Goal: Task Accomplishment & Management: Use online tool/utility

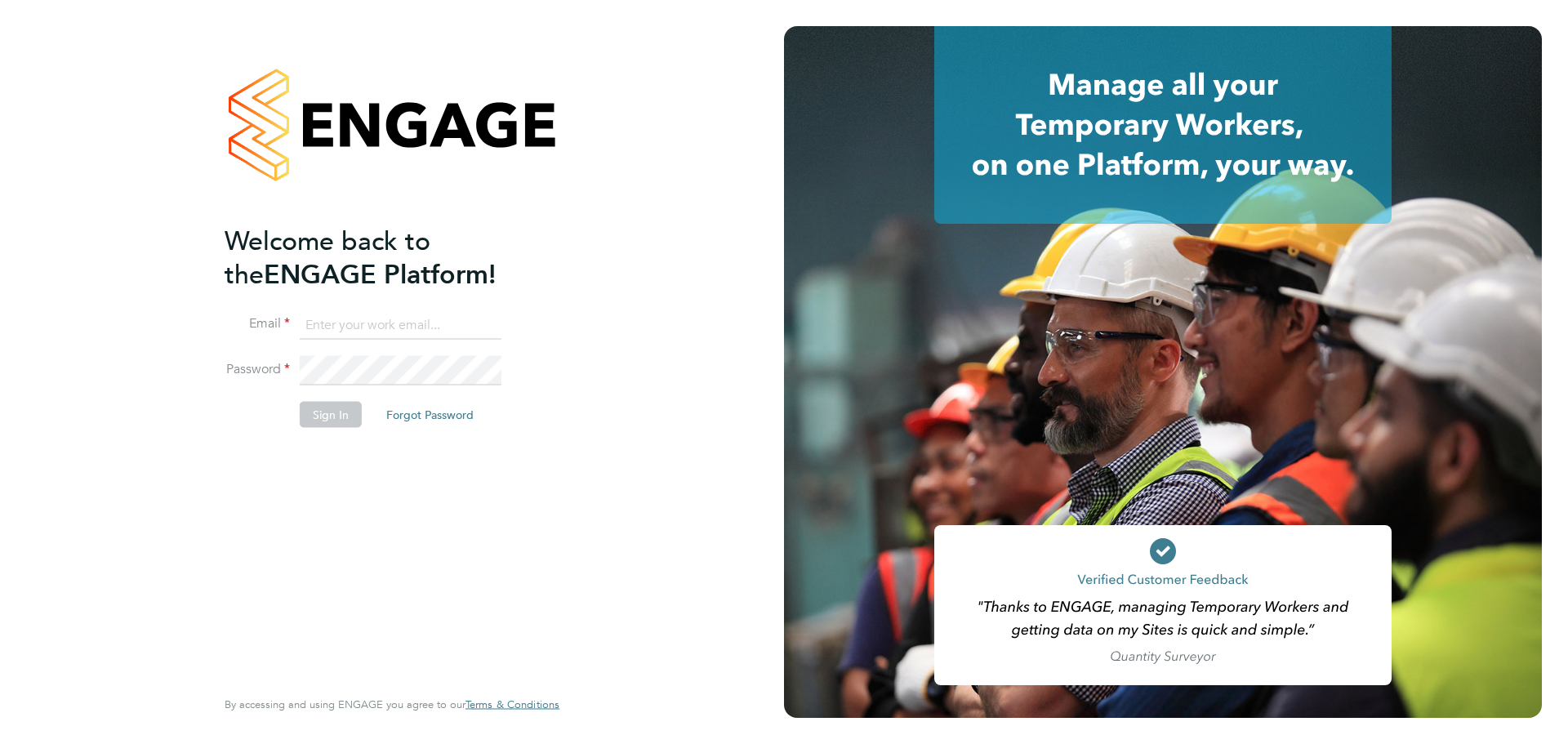
type input "sthomas@spheresolutions.co.uk"
click at [322, 410] on button "Sign In" at bounding box center [330, 415] width 62 height 26
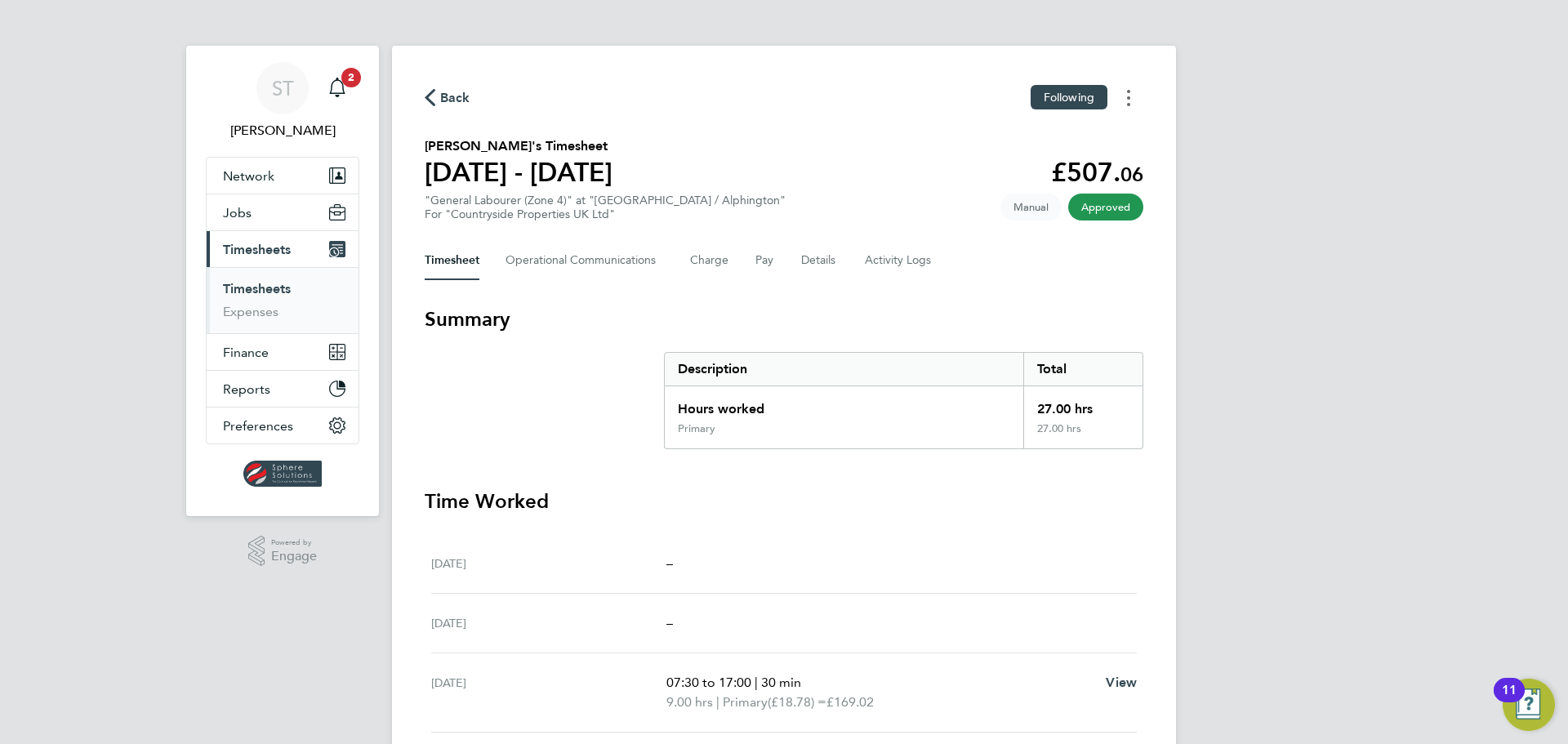
click at [1131, 89] on button "Timesheets Menu" at bounding box center [1128, 98] width 30 height 25
click at [1050, 141] on link "Download timesheet" at bounding box center [1045, 134] width 196 height 32
